Goal: Find specific page/section: Find specific page/section

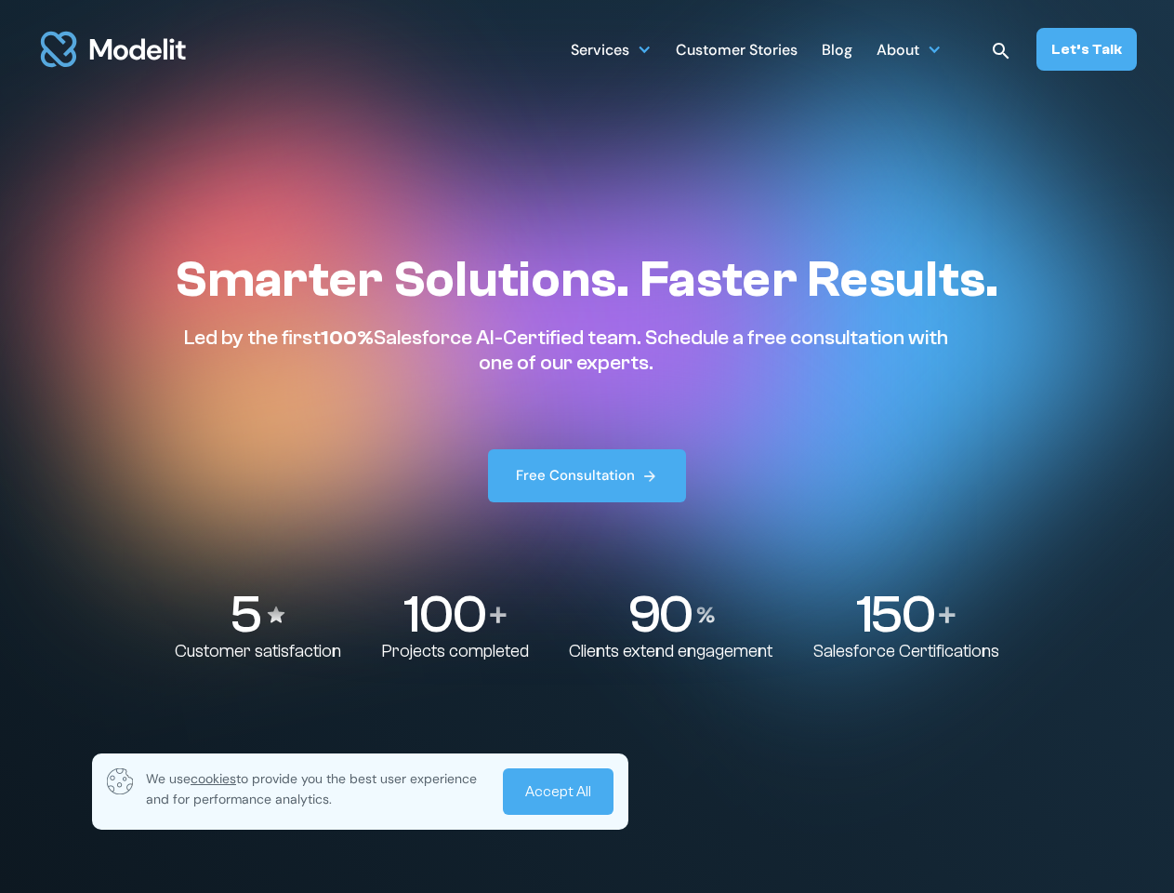
click at [855, 49] on div "Services SERVICES Salesforce implementation & consulting Salesforce AppExchange…" at bounding box center [854, 49] width 566 height 43
click at [612, 48] on div "Services" at bounding box center [600, 51] width 59 height 36
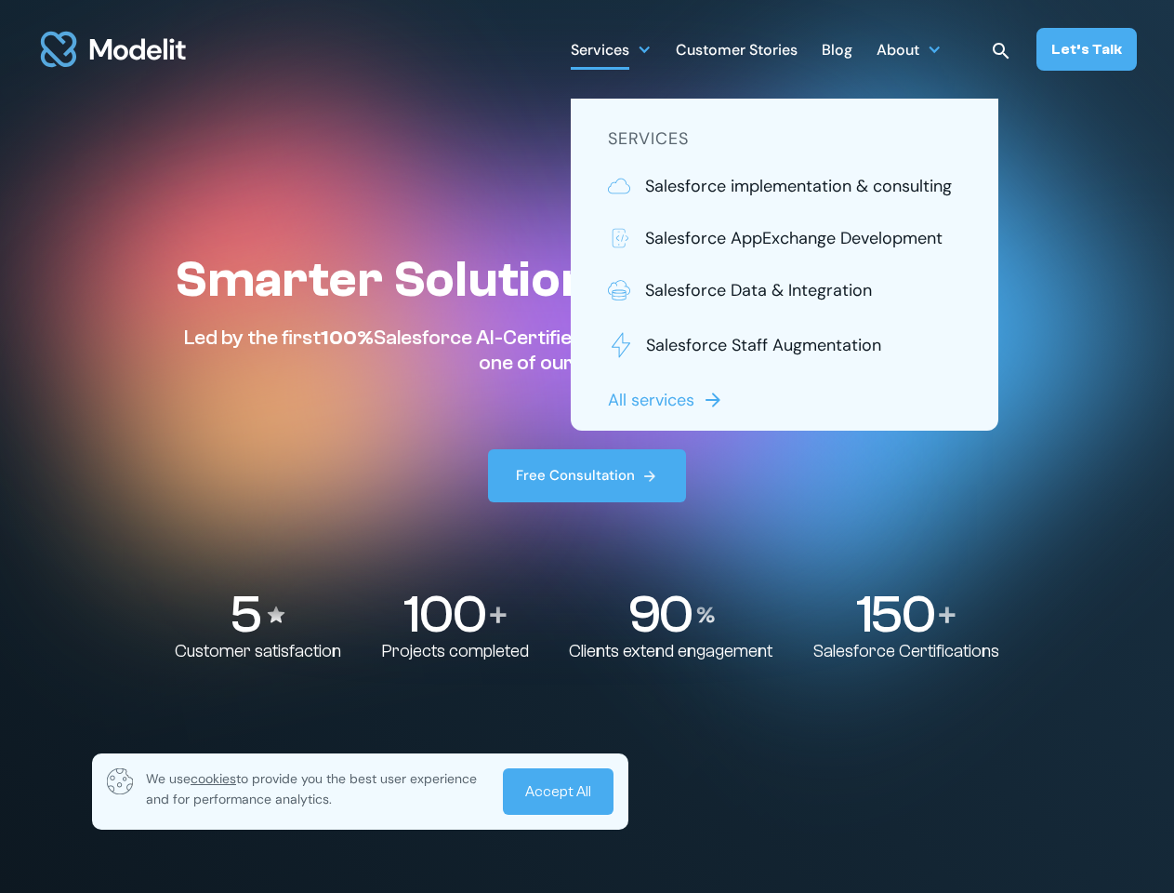
click at [909, 48] on div "About" at bounding box center [898, 51] width 43 height 36
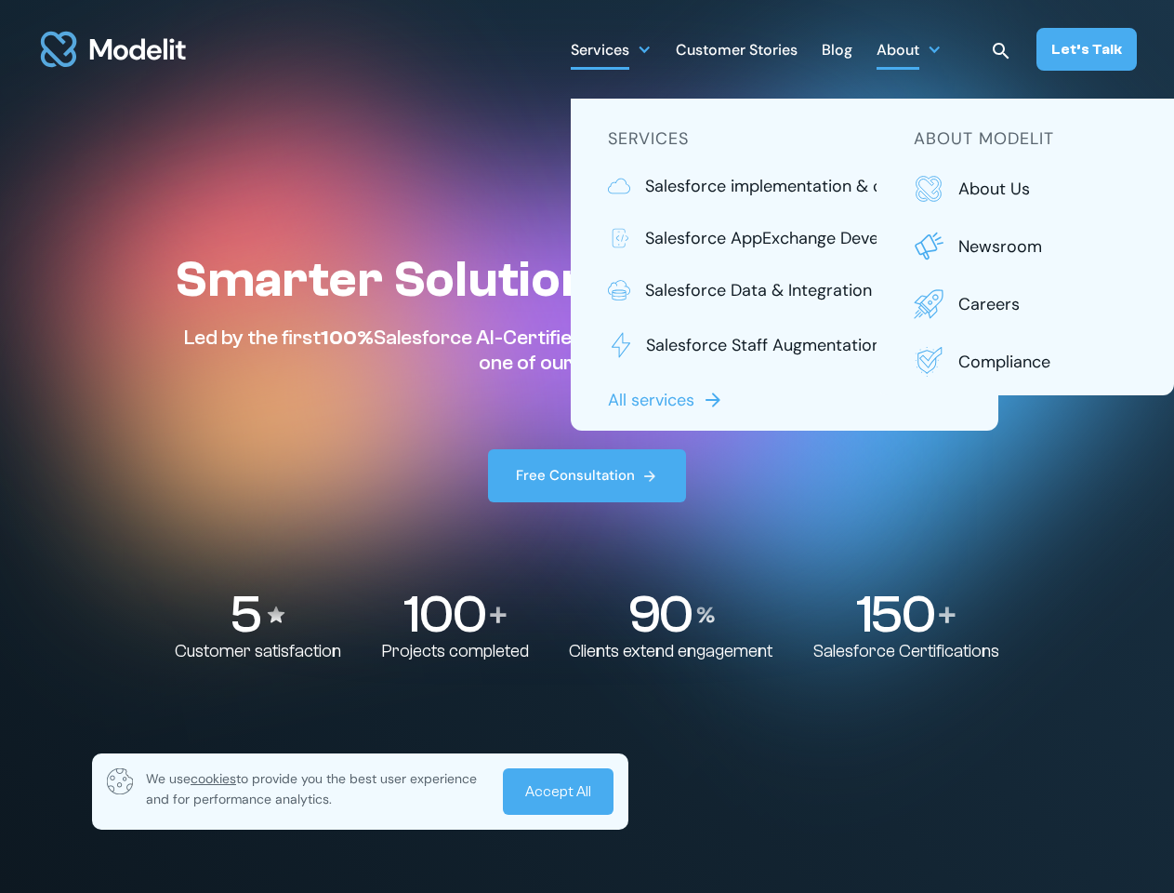
click at [1002, 49] on img at bounding box center [1001, 51] width 22 height 22
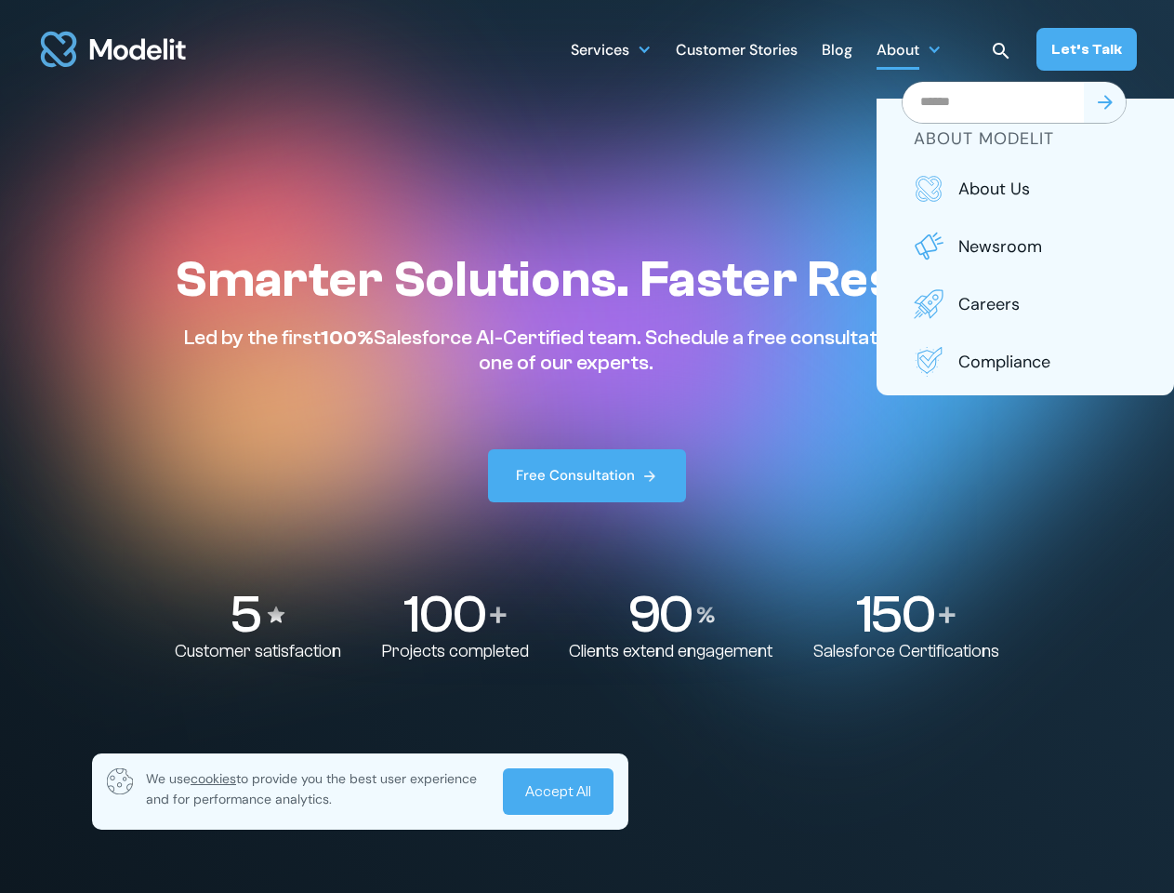
click at [360, 791] on p "We use cookies to provide you the best user experience and for performance anal…" at bounding box center [318, 788] width 344 height 41
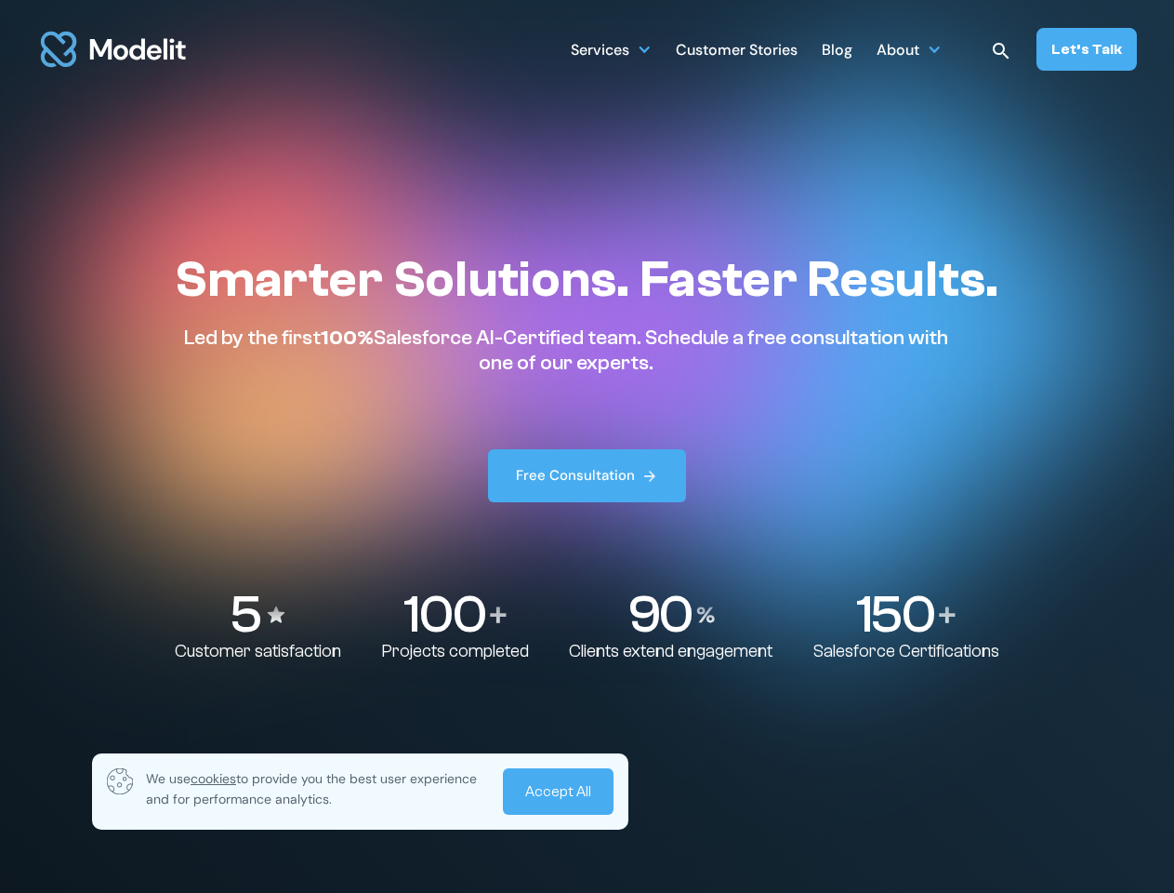
click at [558, 791] on link "Accept All" at bounding box center [558, 791] width 111 height 46
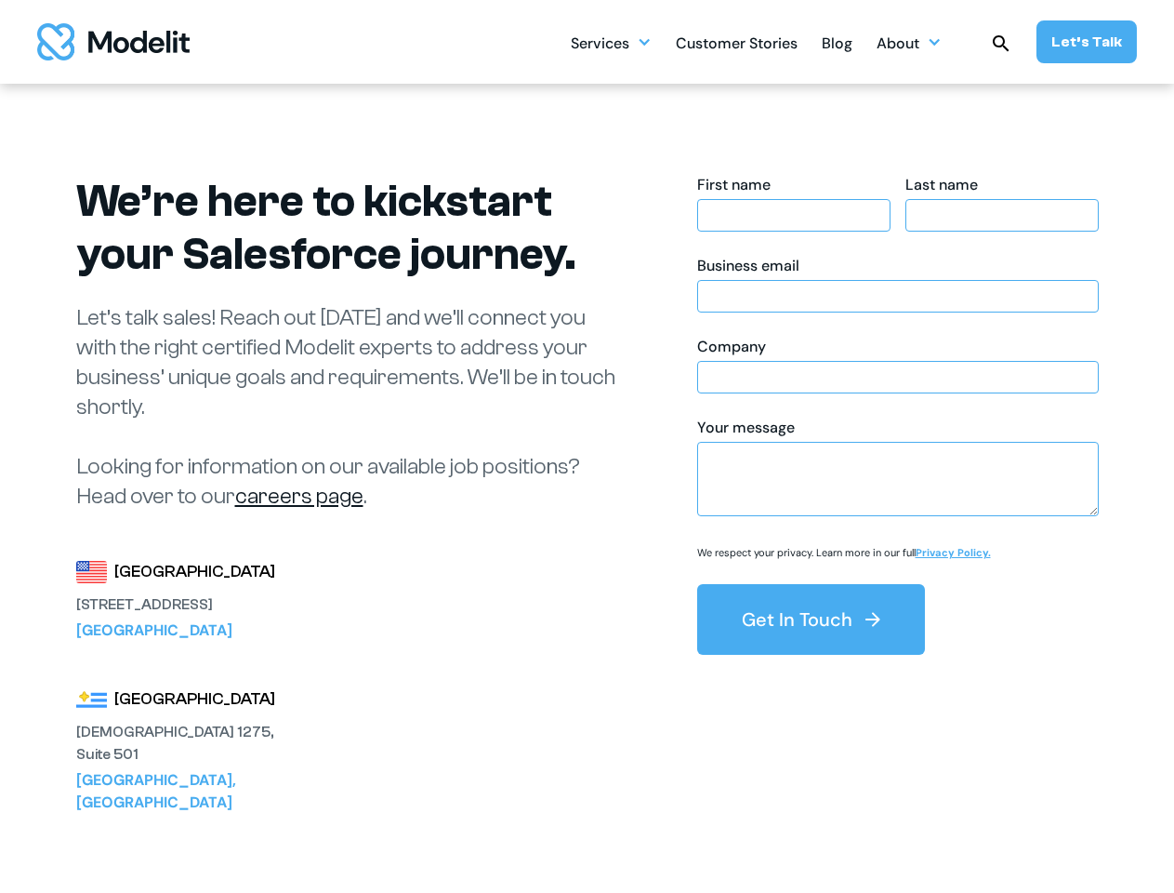
click at [855, 42] on div "Services SERVICES Salesforce implementation & consulting Salesforce AppExchange…" at bounding box center [854, 41] width 566 height 43
click at [612, 42] on div "Services" at bounding box center [600, 45] width 59 height 36
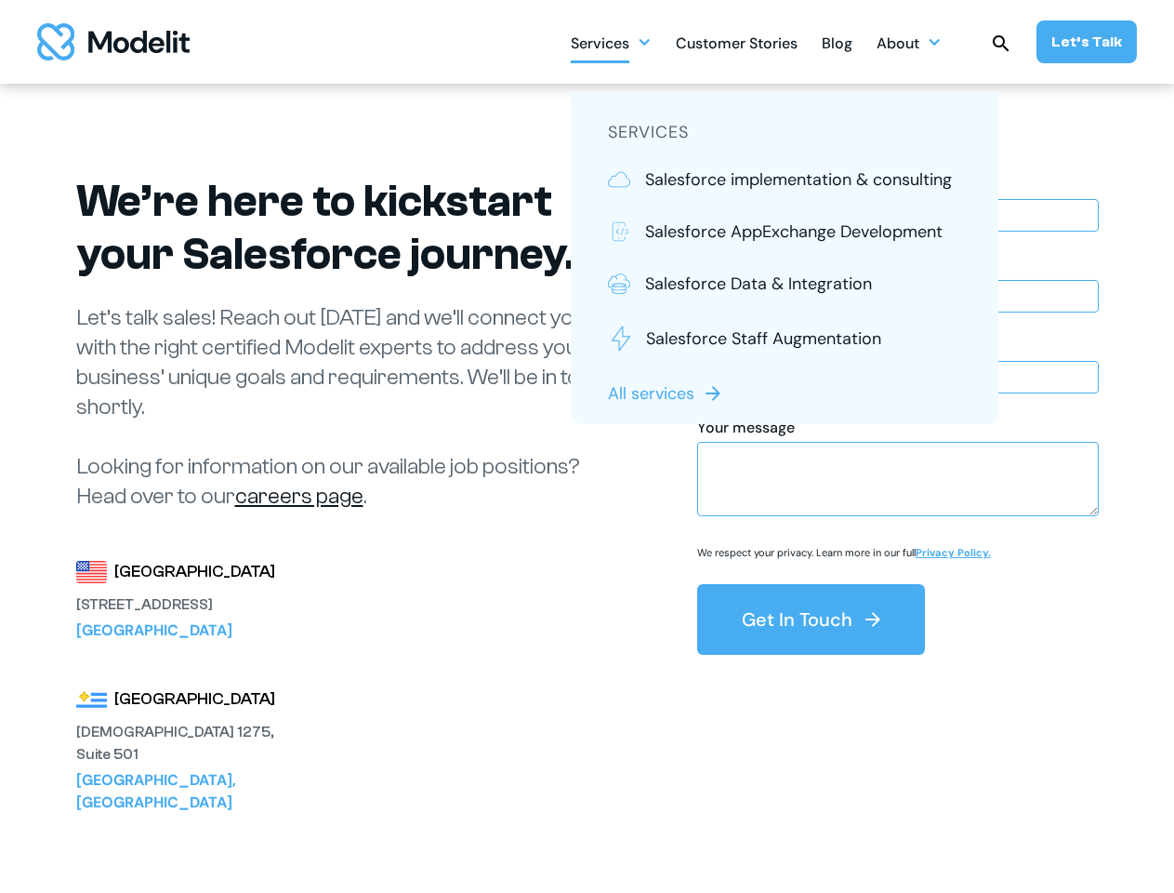
click at [909, 42] on div "About" at bounding box center [898, 45] width 43 height 36
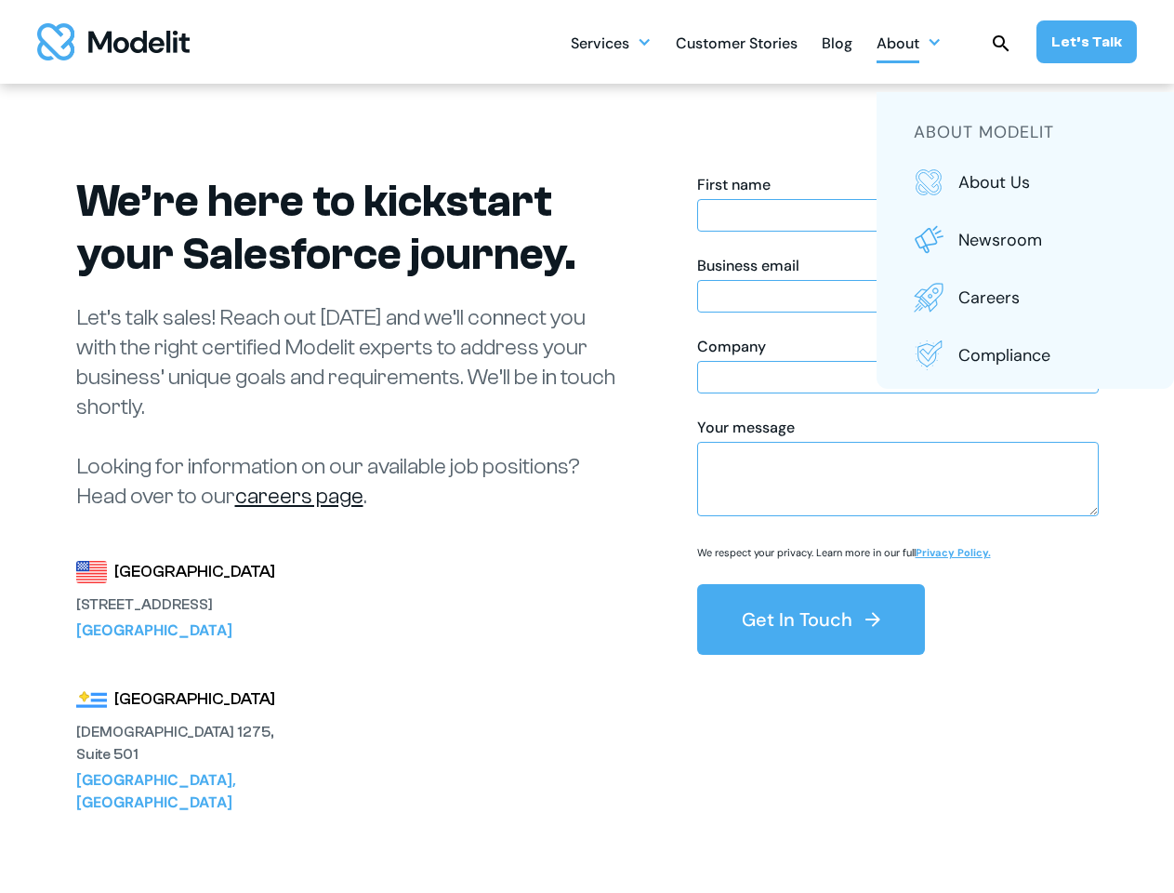
click at [1002, 42] on img at bounding box center [1001, 44] width 22 height 22
